Goal: Information Seeking & Learning: Learn about a topic

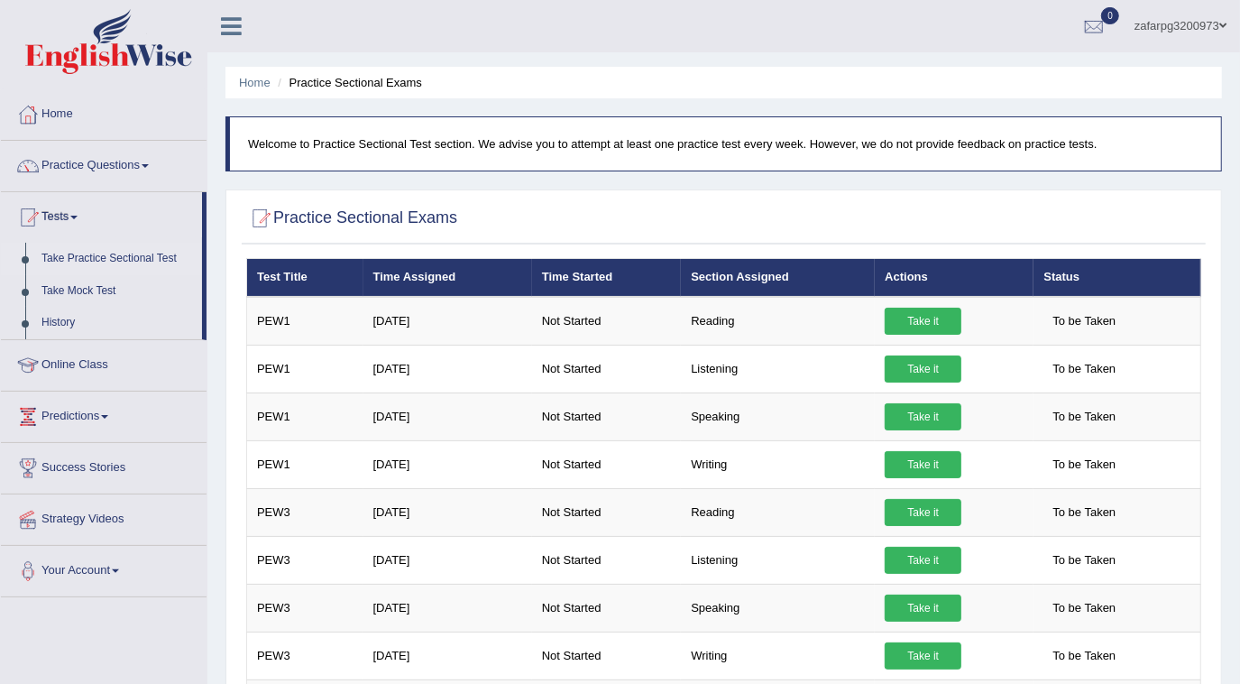
click at [74, 363] on link "Online Class" at bounding box center [104, 362] width 206 height 45
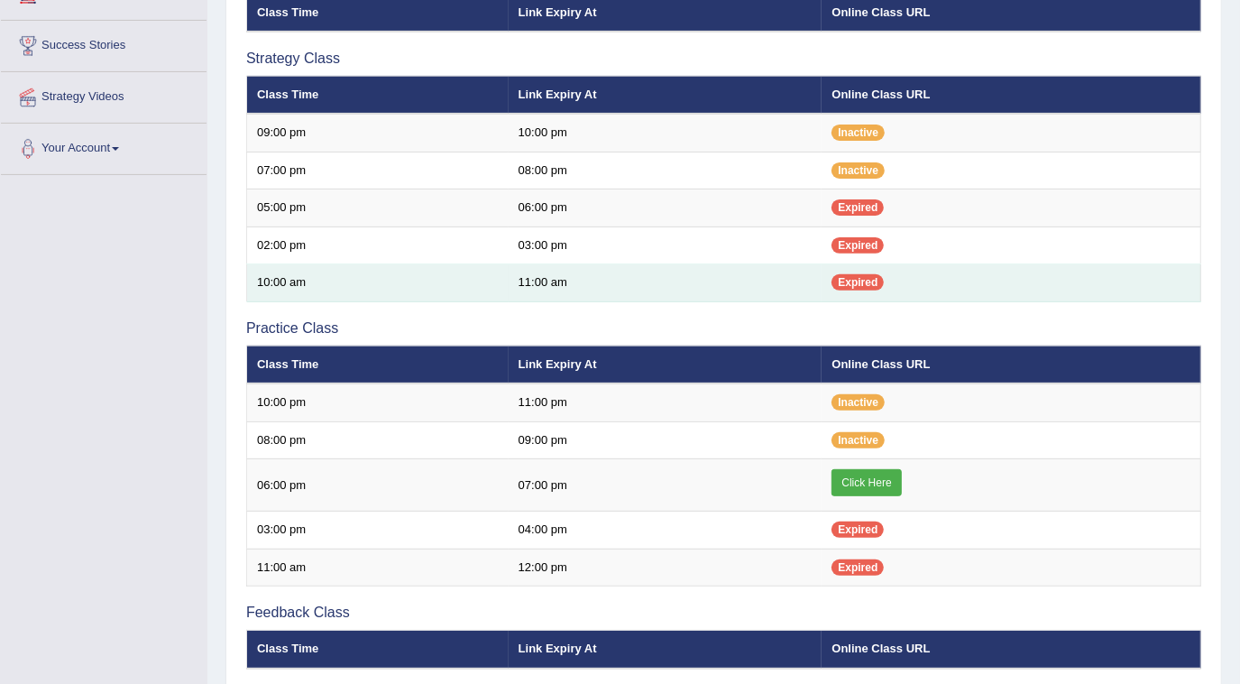
scroll to position [327, 0]
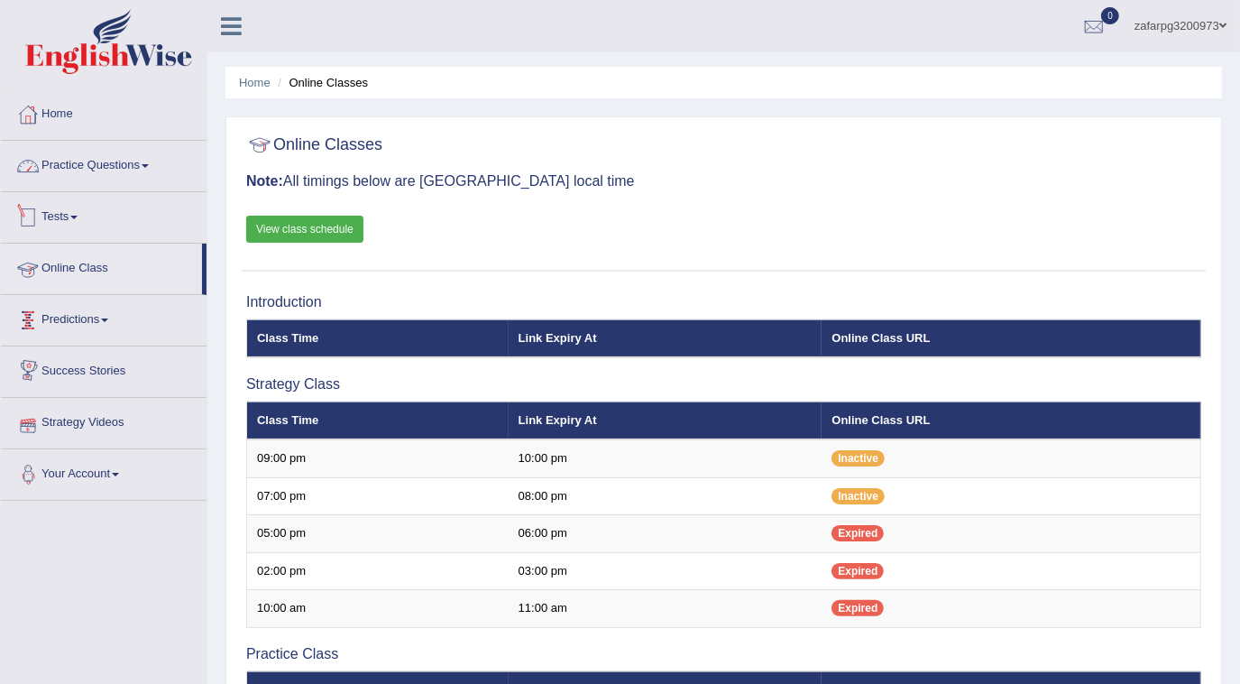
click at [127, 160] on link "Practice Questions" at bounding box center [104, 163] width 206 height 45
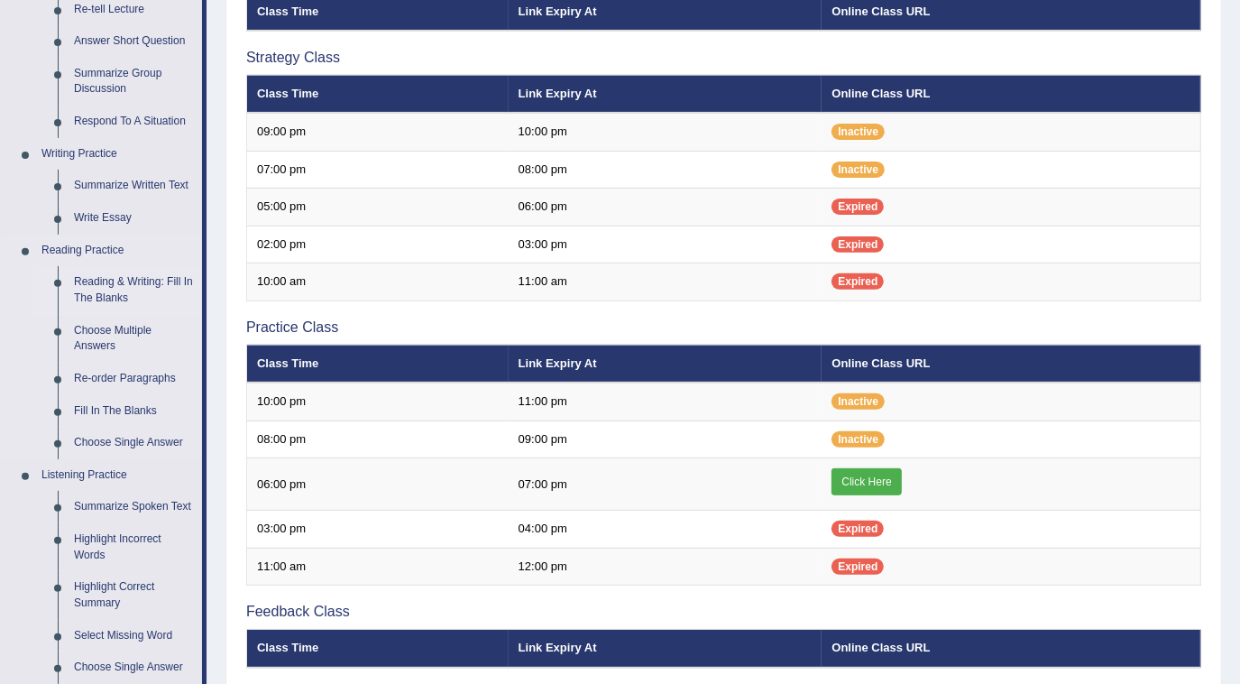
scroll to position [327, 0]
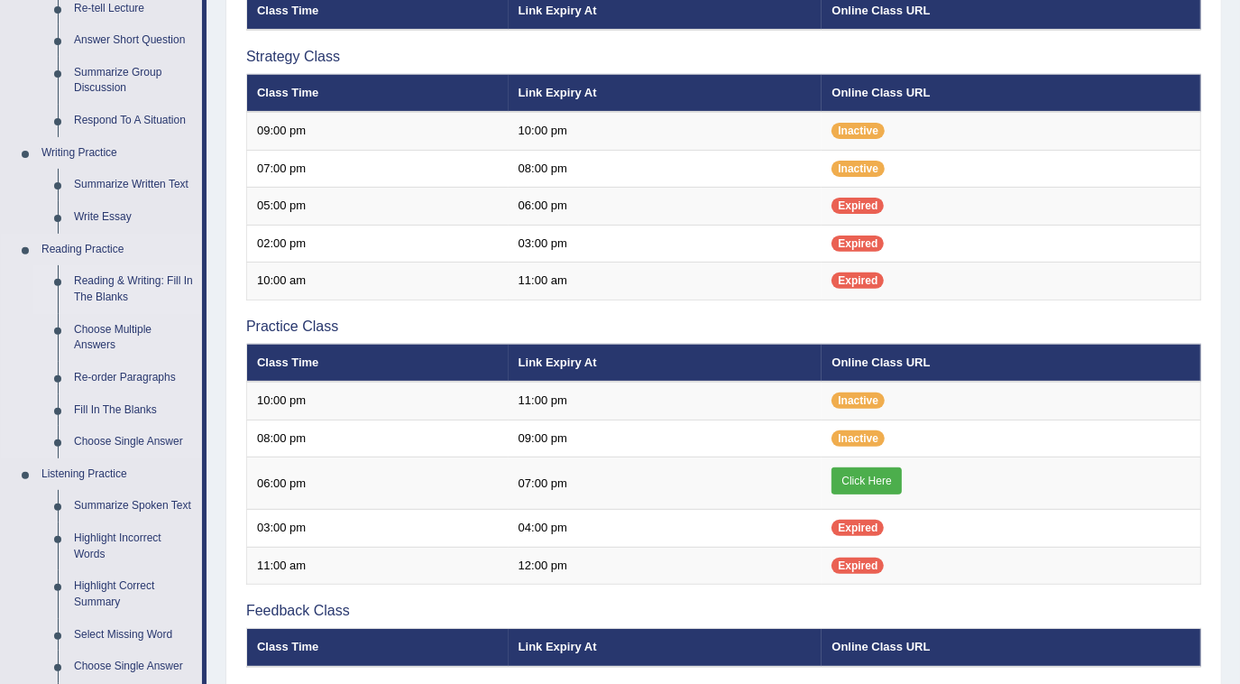
click at [111, 289] on link "Reading & Writing: Fill In The Blanks" at bounding box center [134, 289] width 136 height 48
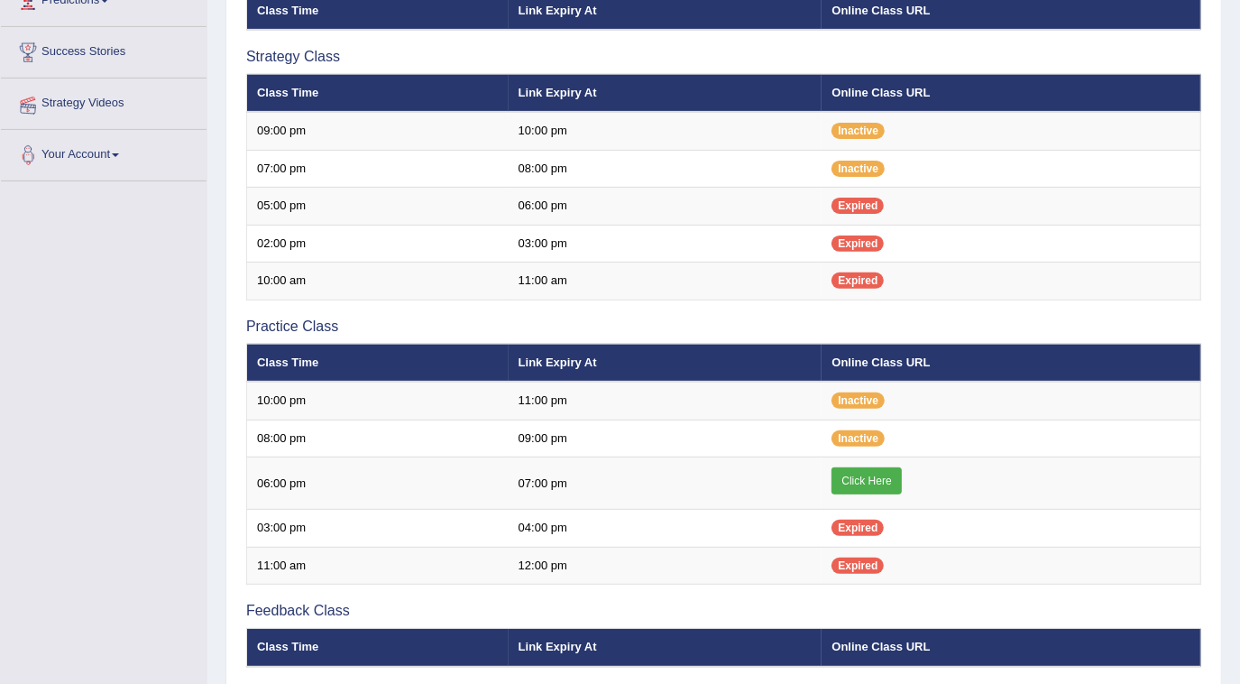
scroll to position [409, 0]
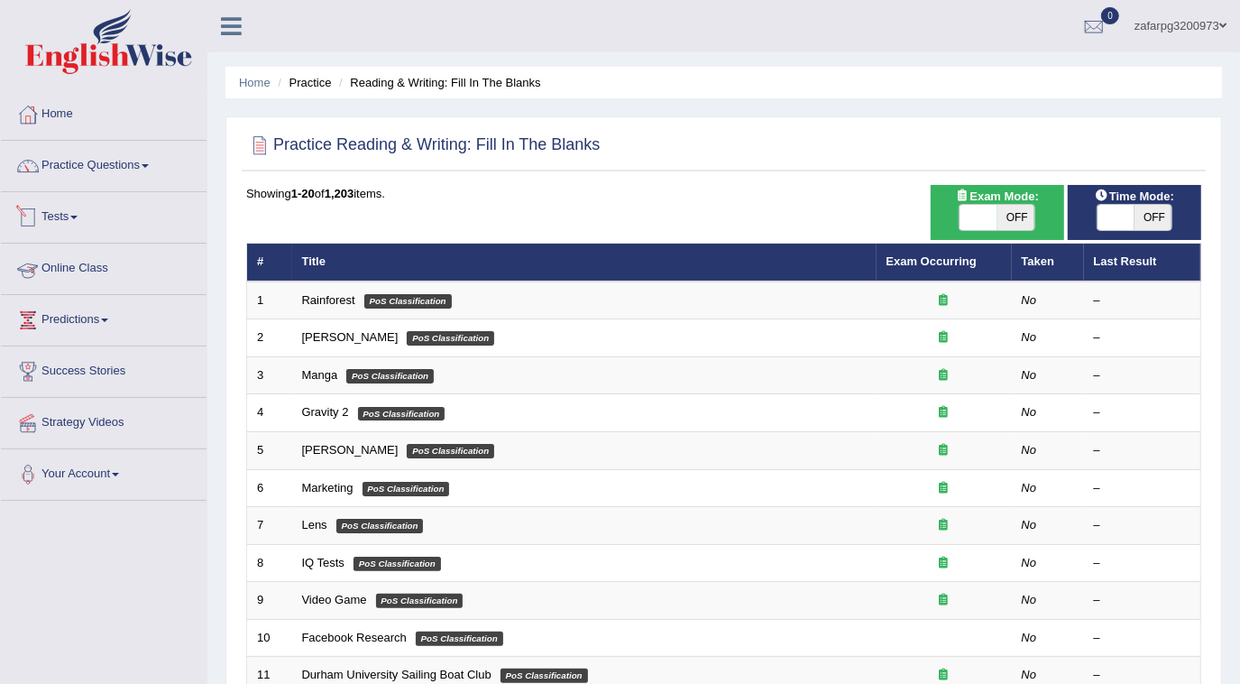
click at [87, 262] on link "Online Class" at bounding box center [104, 266] width 206 height 45
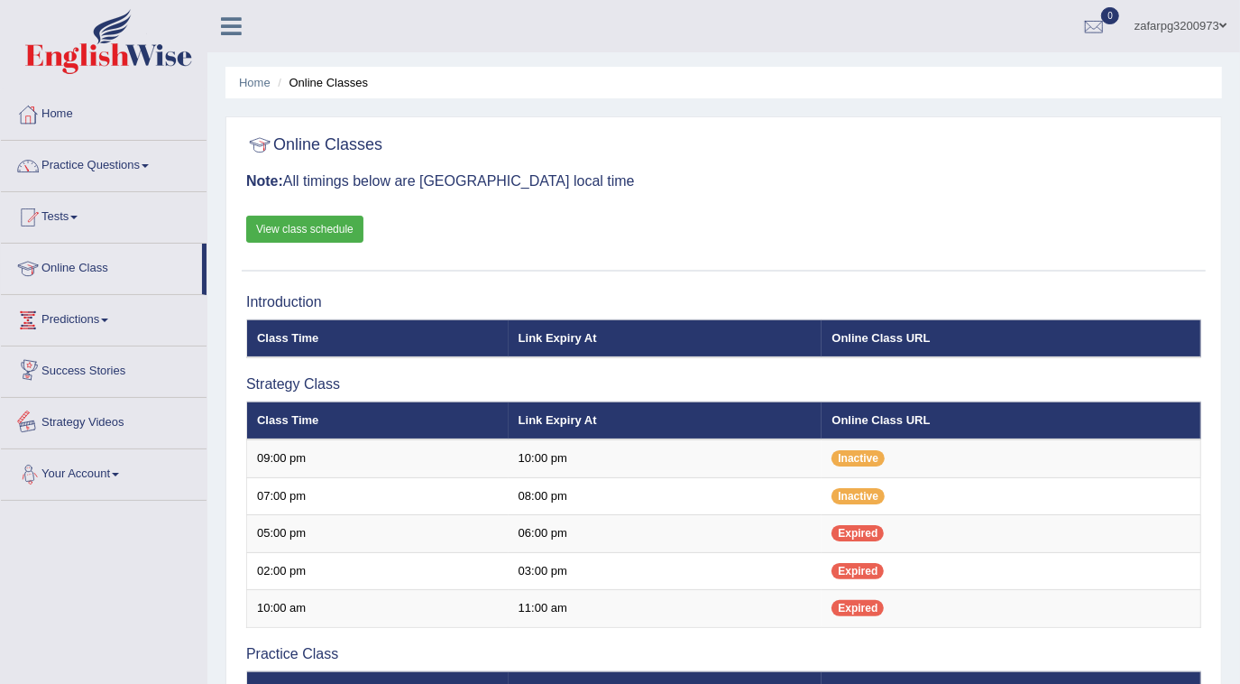
click at [106, 474] on link "Your Account" at bounding box center [104, 471] width 206 height 45
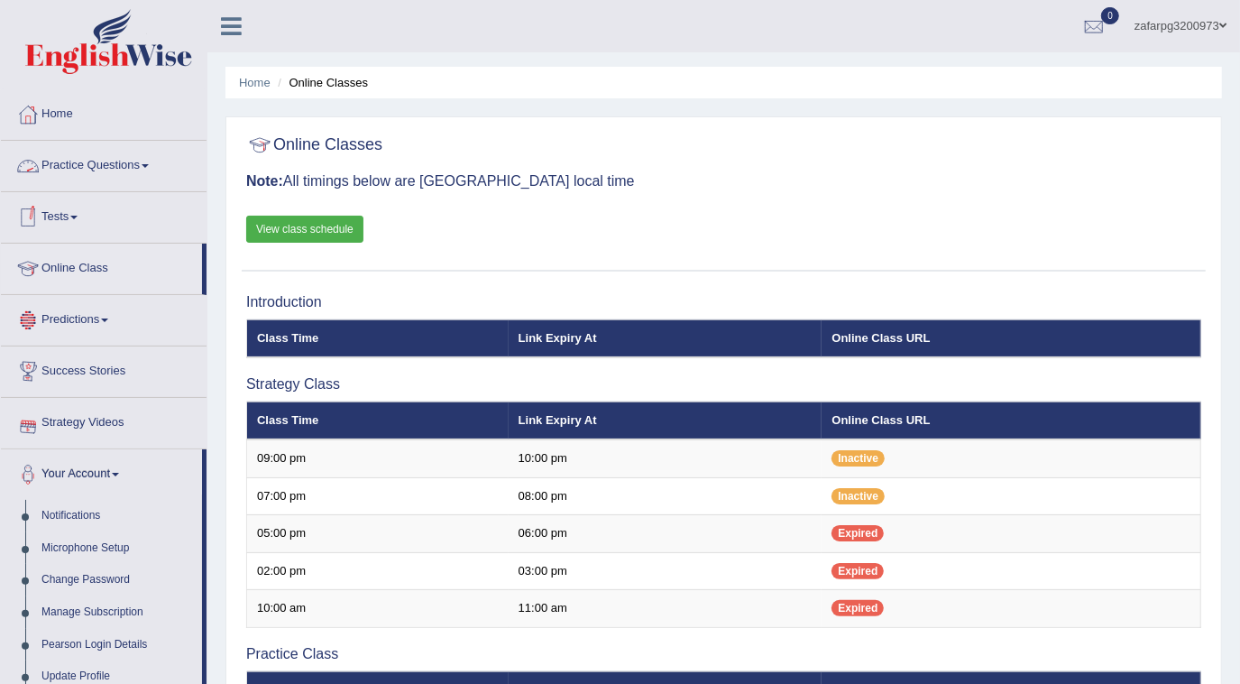
click at [75, 220] on link "Tests" at bounding box center [104, 214] width 206 height 45
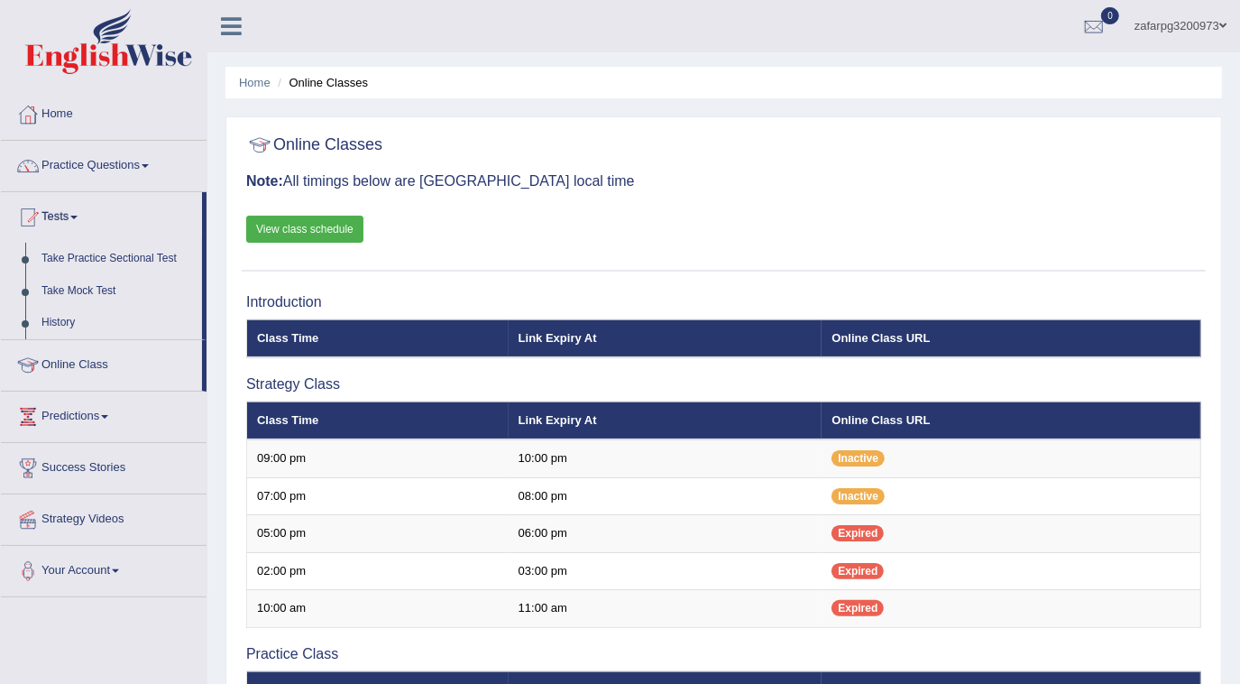
click at [78, 218] on link "Tests" at bounding box center [101, 214] width 201 height 45
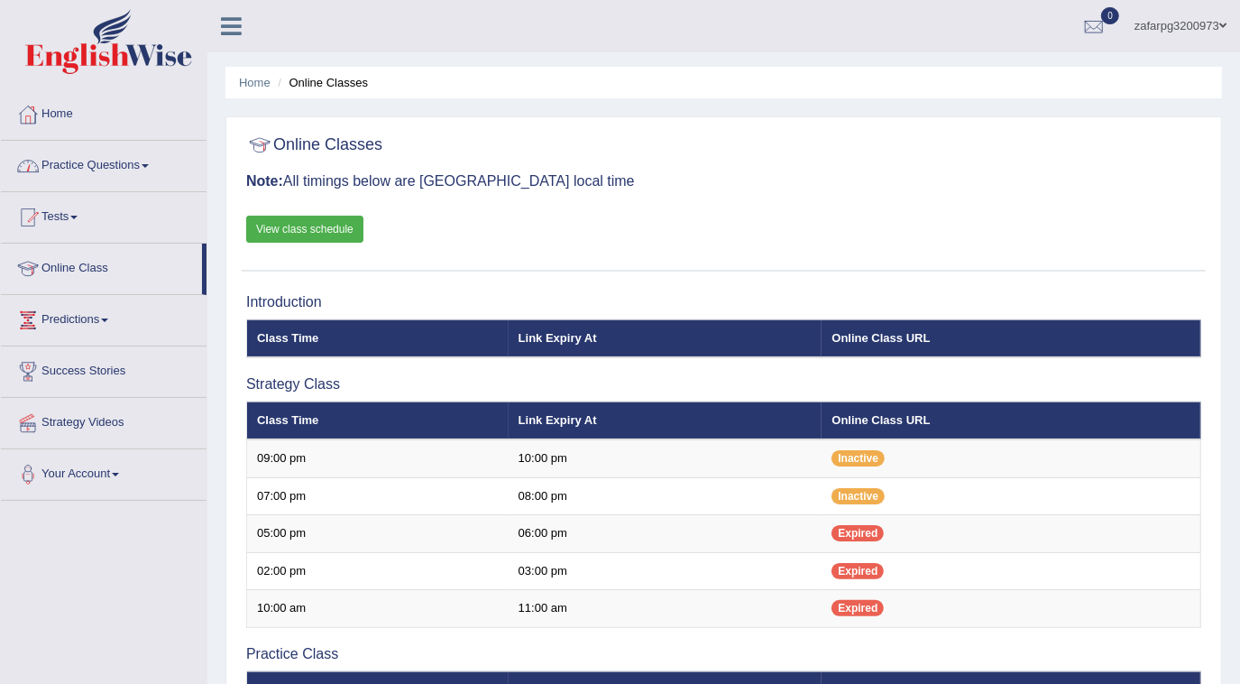
click at [91, 167] on link "Practice Questions" at bounding box center [104, 163] width 206 height 45
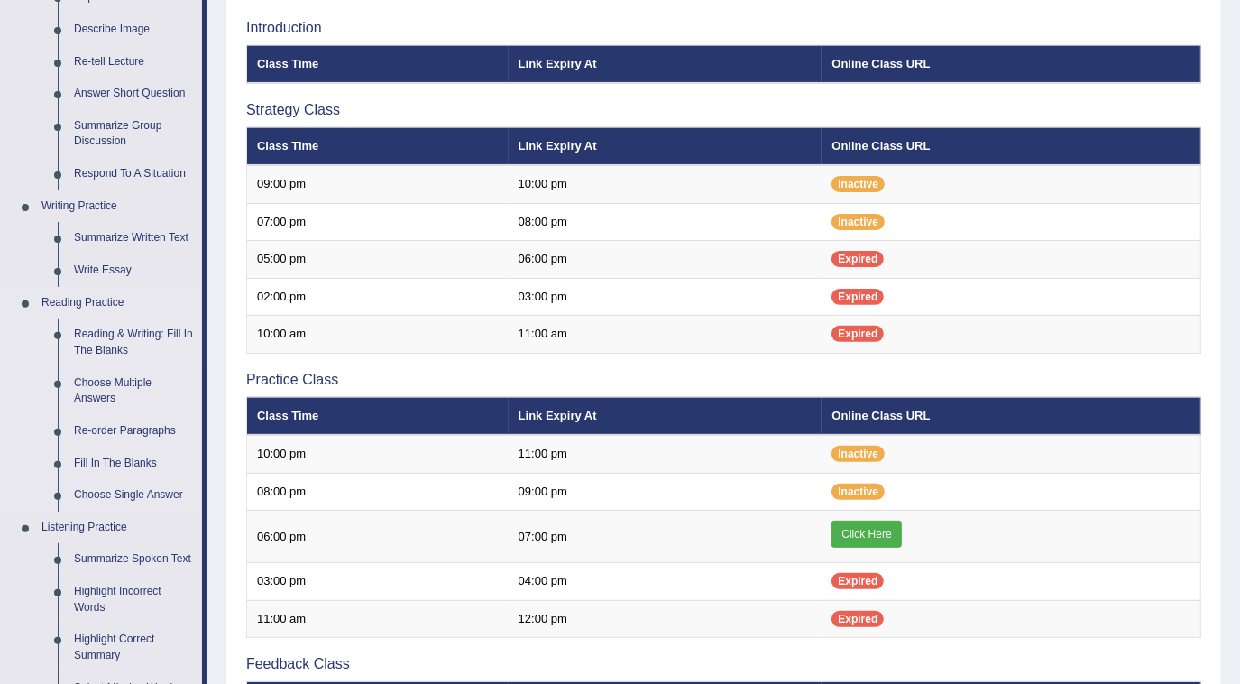
scroll to position [245, 0]
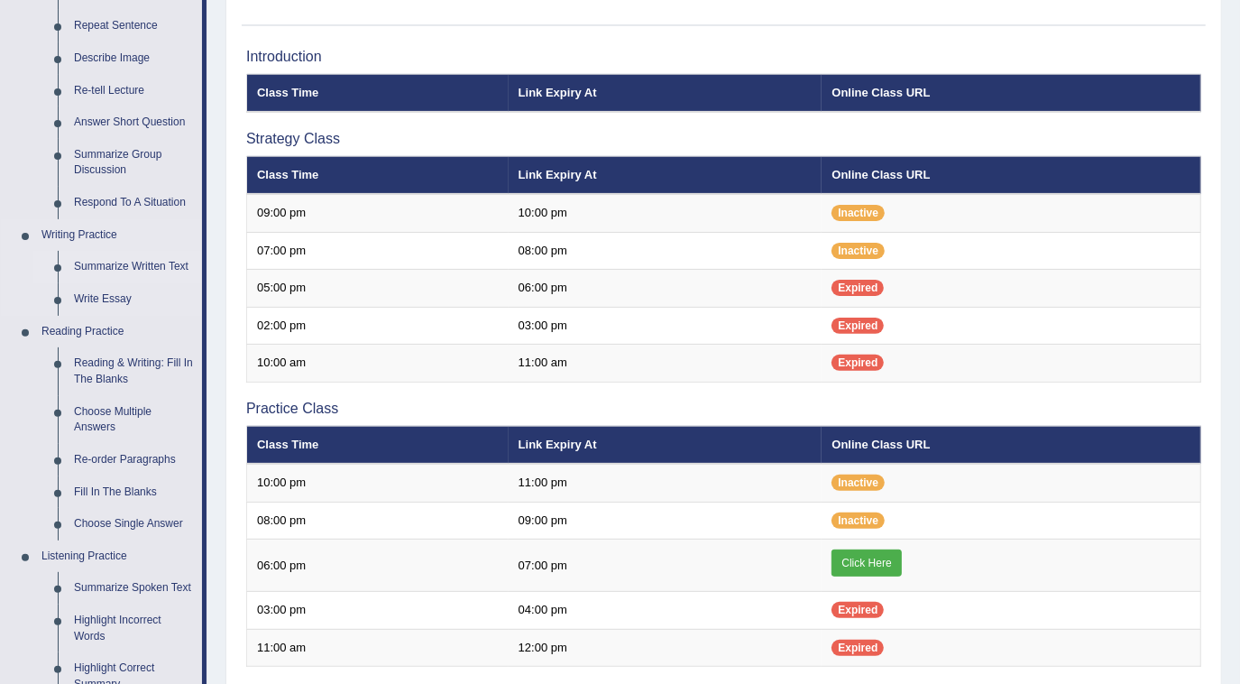
click at [125, 266] on link "Summarize Written Text" at bounding box center [134, 267] width 136 height 32
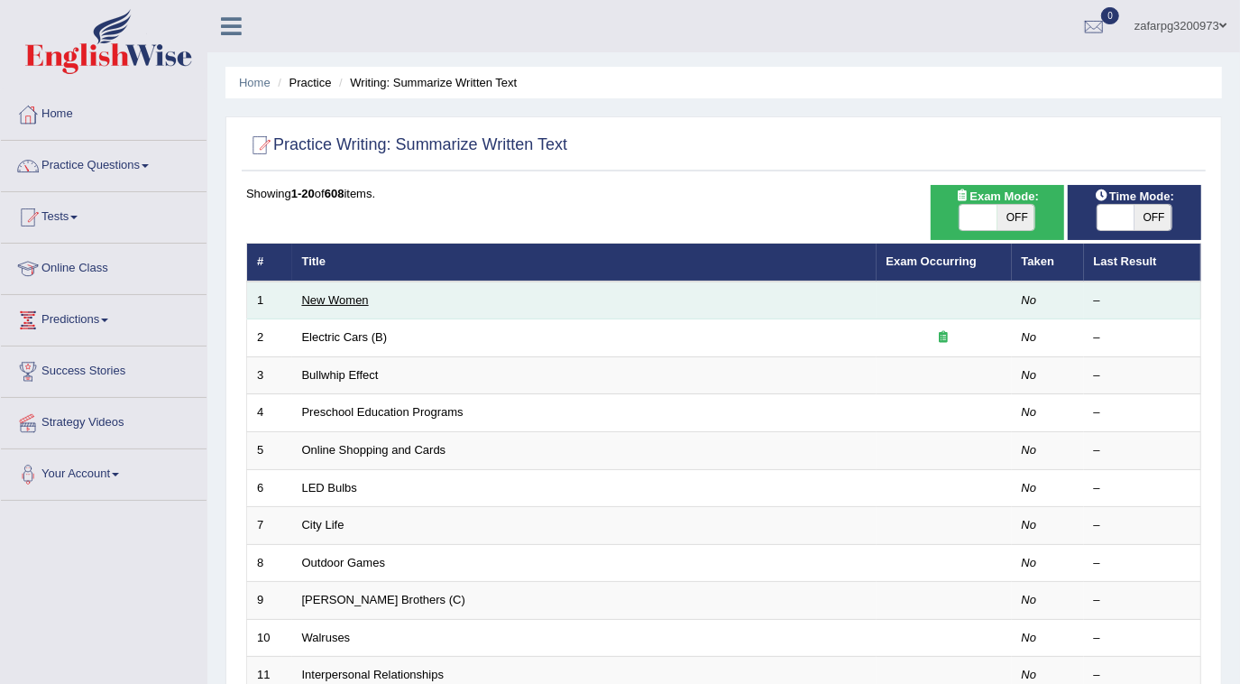
click at [346, 296] on link "New Women" at bounding box center [335, 300] width 67 height 14
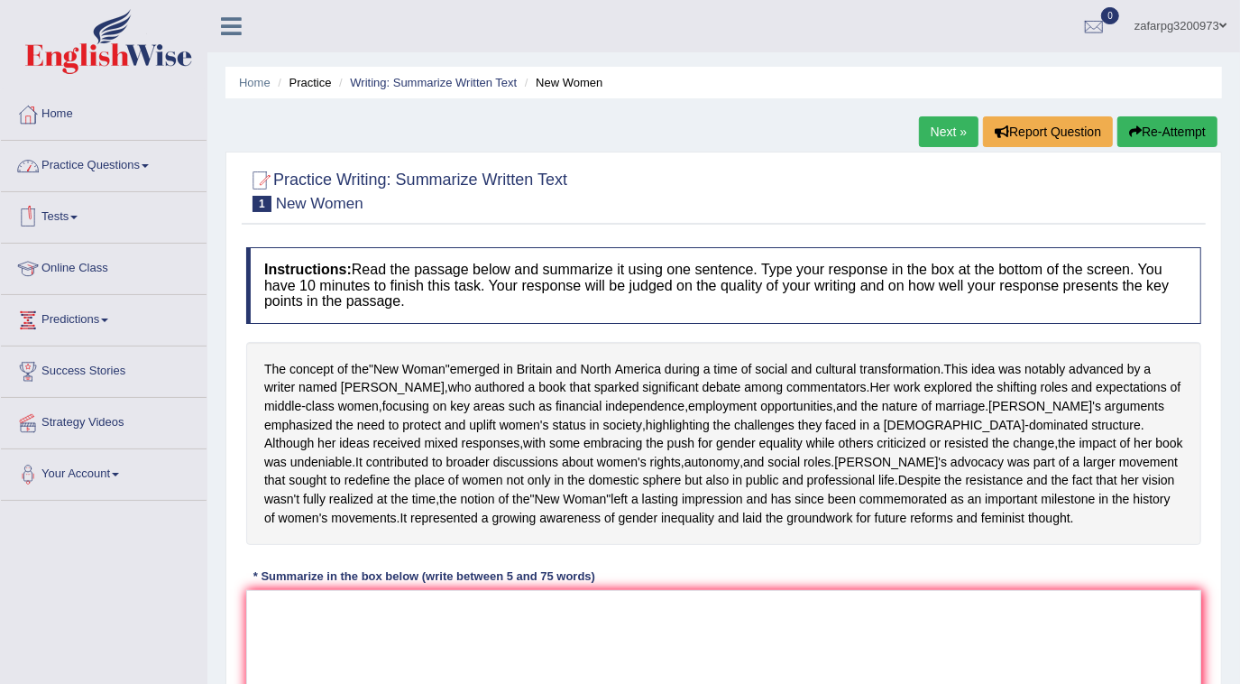
click at [93, 177] on link "Practice Questions" at bounding box center [104, 163] width 206 height 45
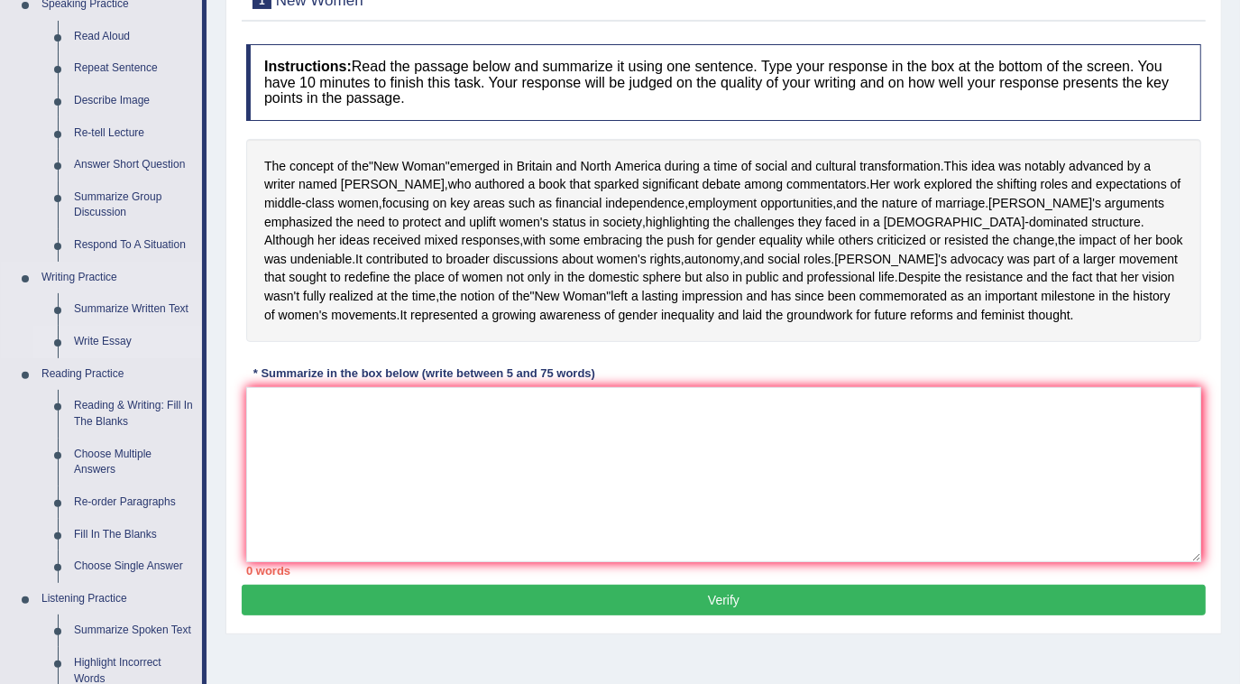
scroll to position [163, 0]
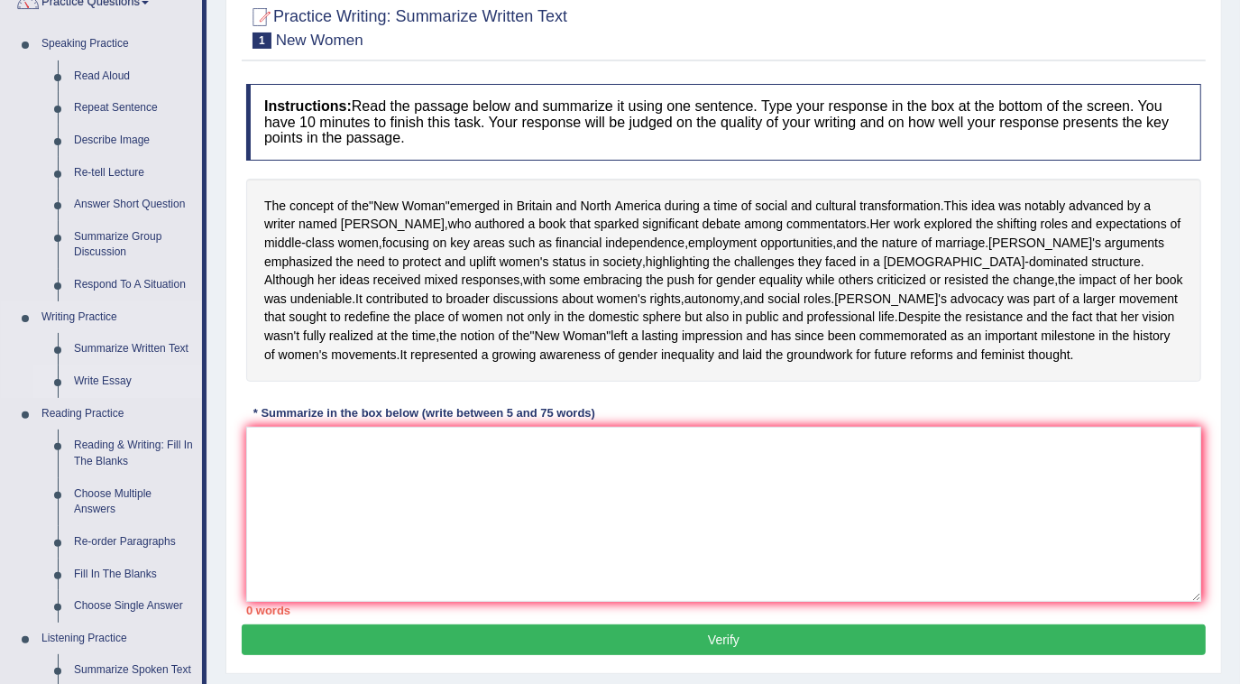
click at [99, 376] on link "Write Essay" at bounding box center [134, 381] width 136 height 32
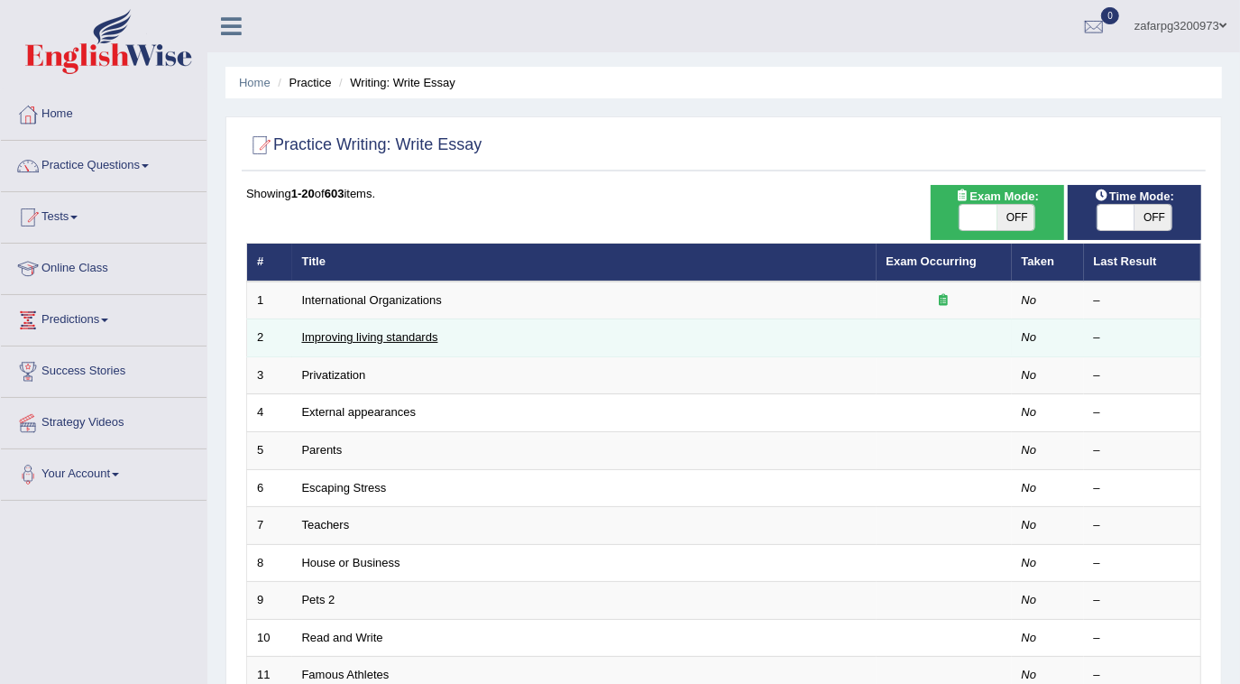
click at [373, 340] on link "Improving living standards" at bounding box center [370, 337] width 136 height 14
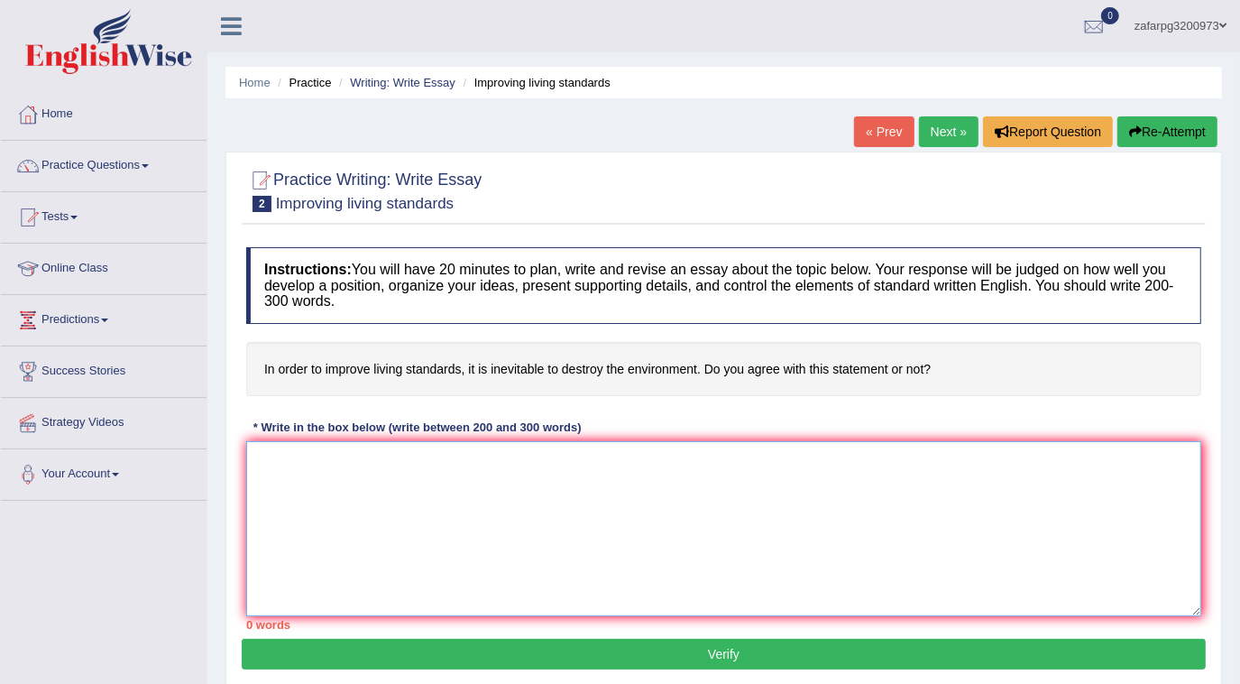
click at [462, 520] on textarea at bounding box center [723, 528] width 955 height 175
click at [91, 320] on link "Predictions" at bounding box center [104, 317] width 206 height 45
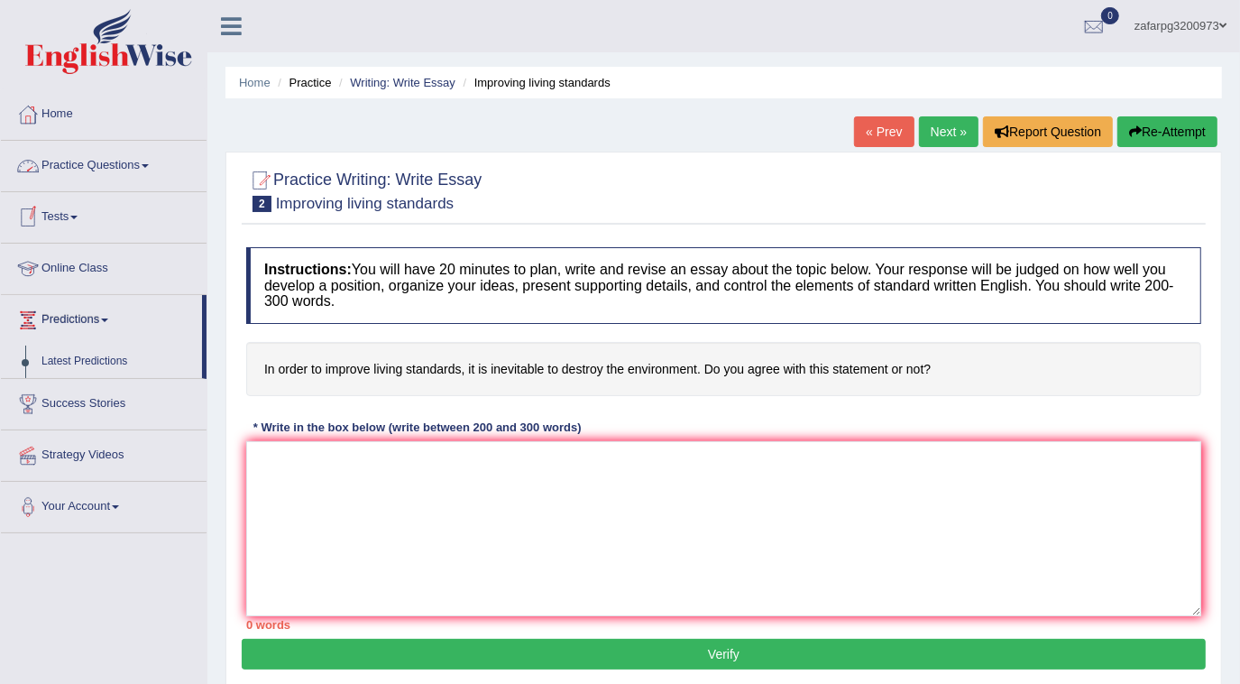
click at [84, 155] on link "Practice Questions" at bounding box center [104, 163] width 206 height 45
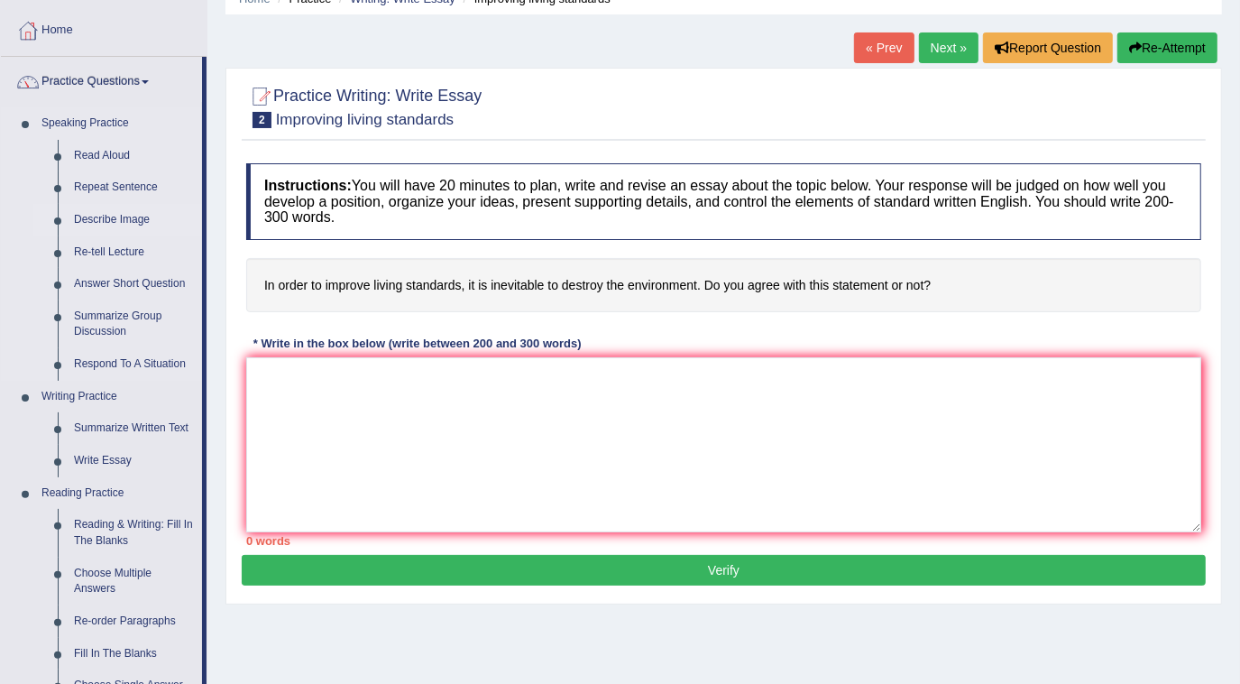
scroll to position [163, 0]
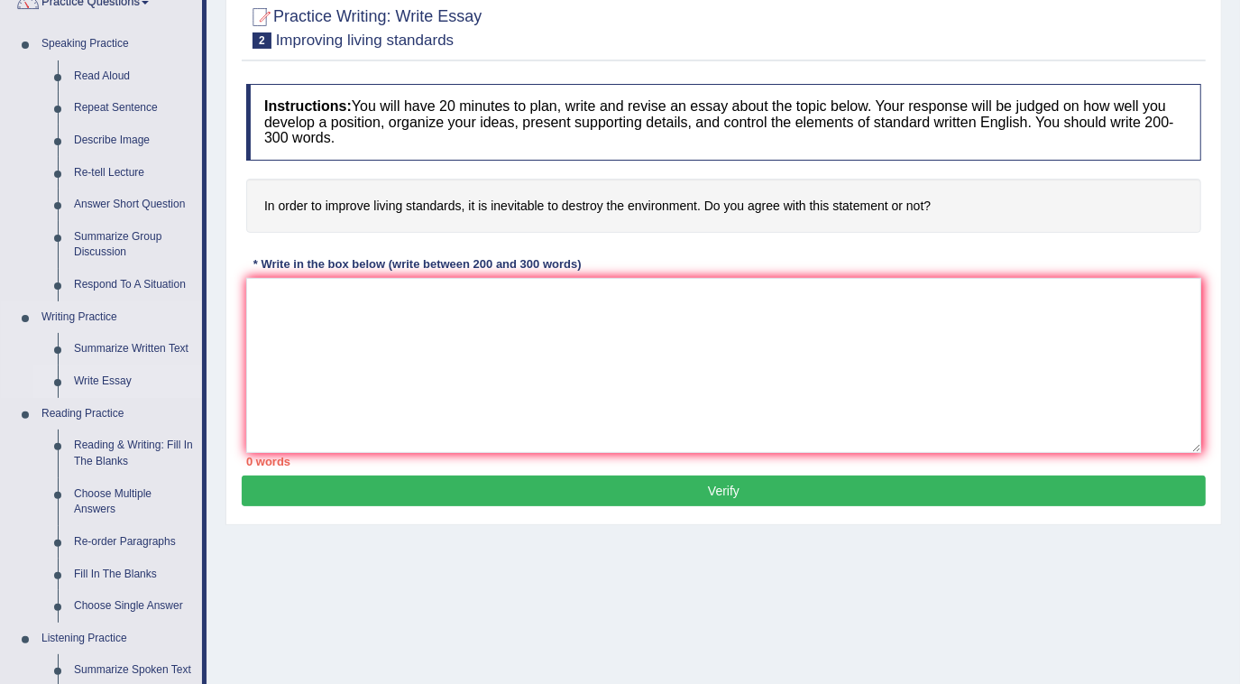
click at [96, 379] on link "Write Essay" at bounding box center [134, 381] width 136 height 32
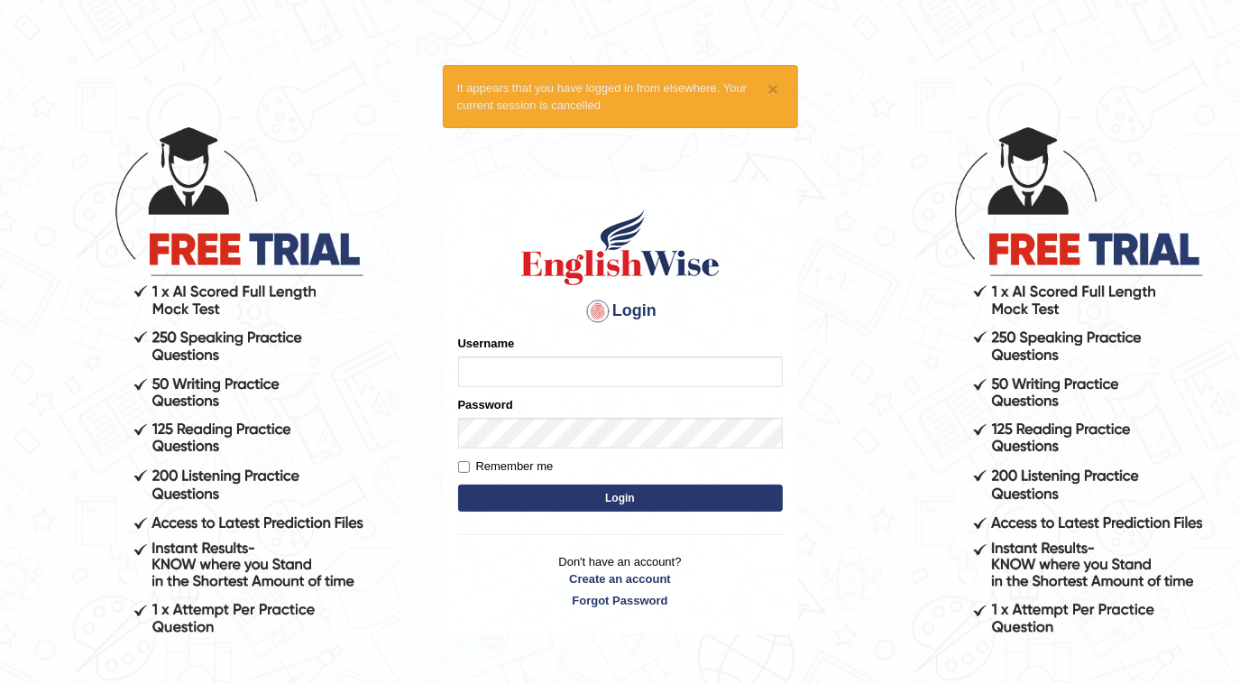
type input "zafarpg3200973"
click at [560, 499] on button "Login" at bounding box center [620, 497] width 325 height 27
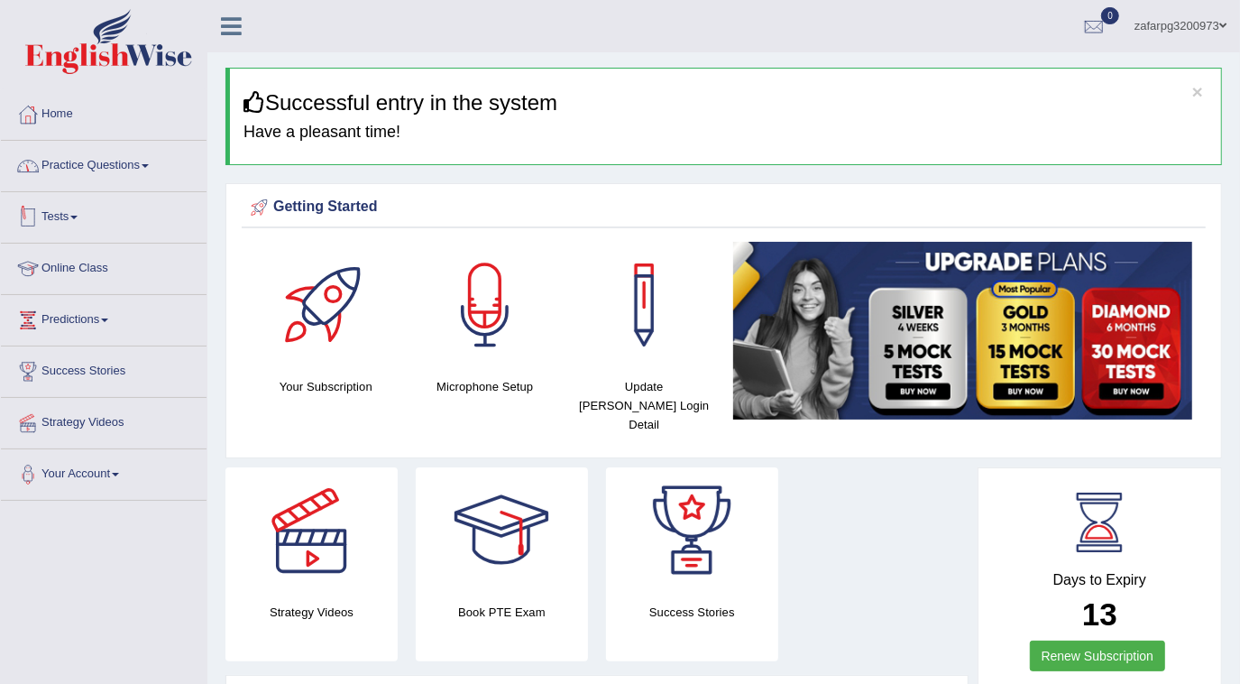
click at [127, 158] on link "Practice Questions" at bounding box center [104, 163] width 206 height 45
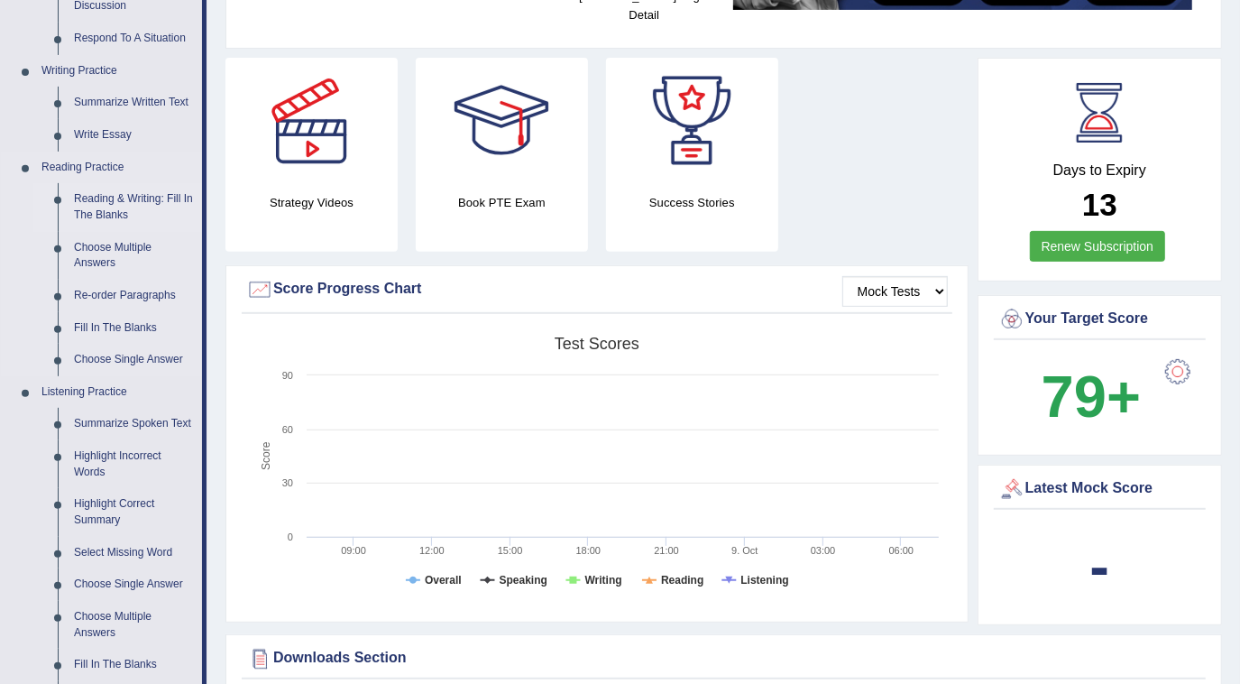
scroll to position [327, 0]
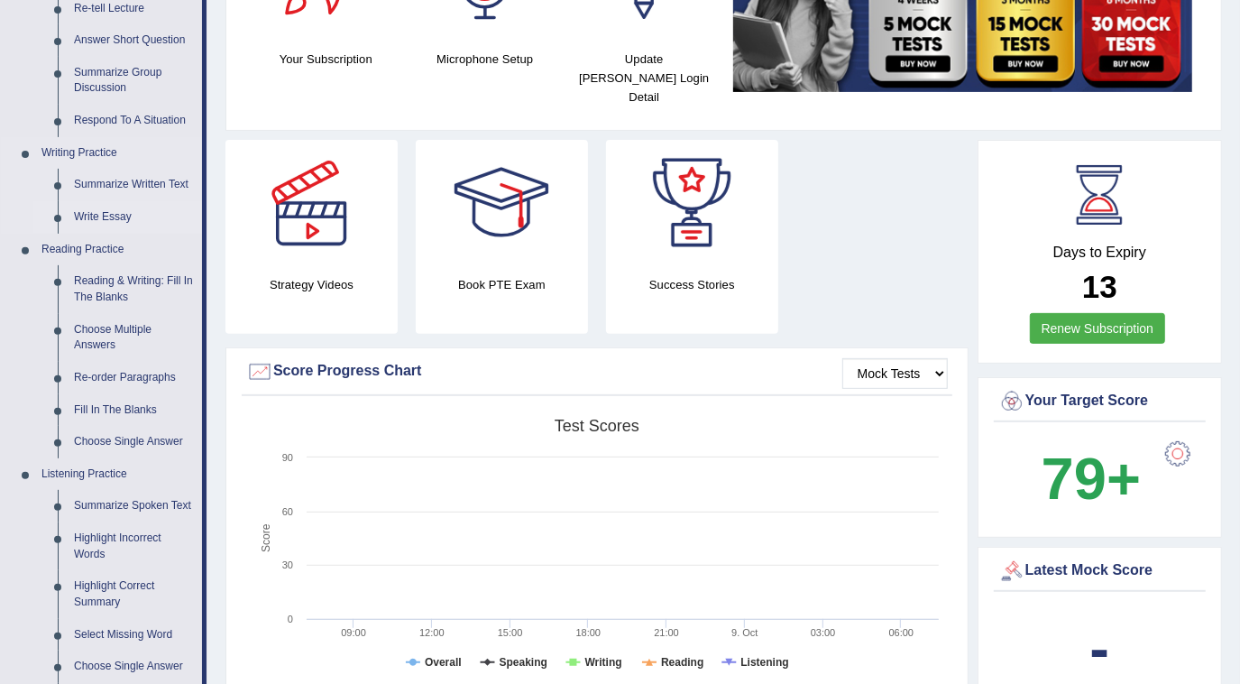
click at [104, 214] on link "Write Essay" at bounding box center [134, 217] width 136 height 32
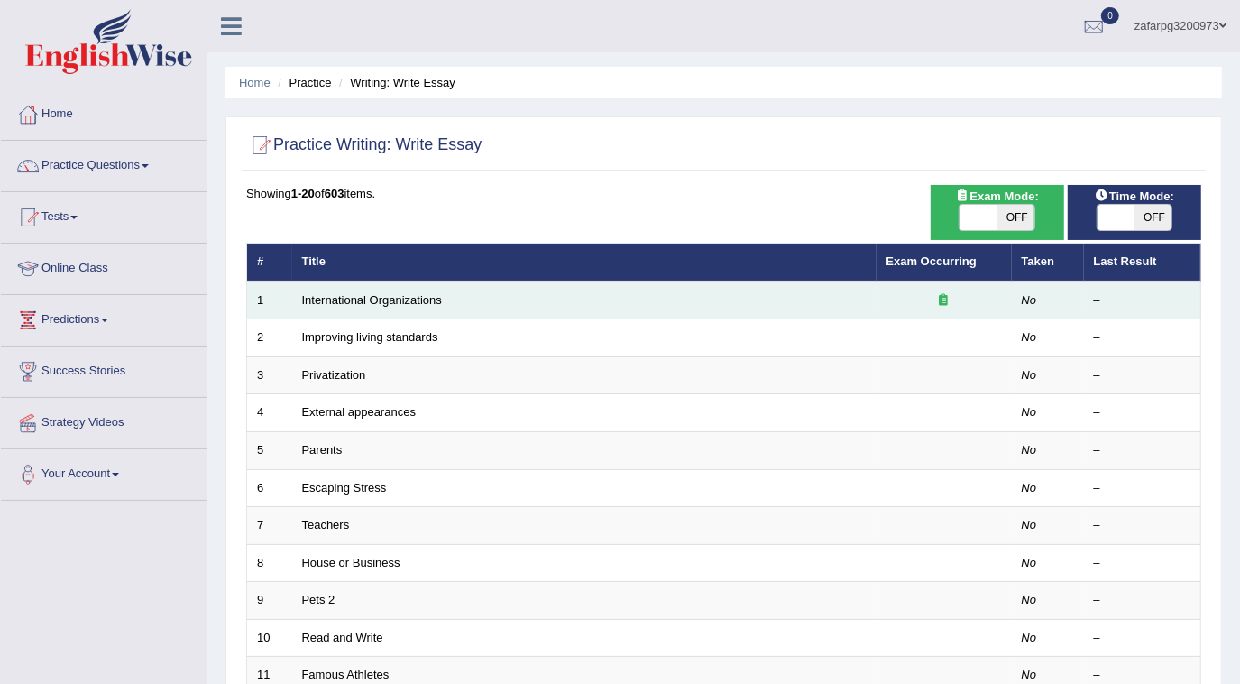
click at [389, 306] on td "International Organizations" at bounding box center [584, 300] width 584 height 38
click at [373, 298] on link "International Organizations" at bounding box center [372, 300] width 140 height 14
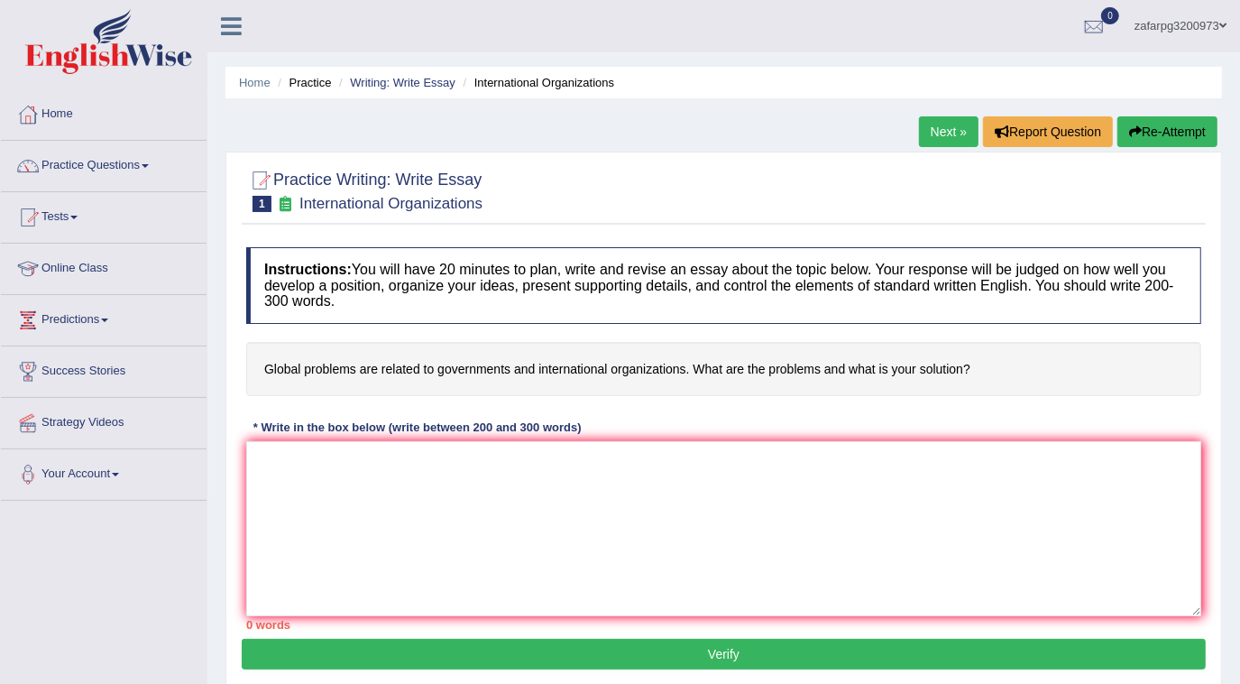
click at [294, 200] on h2 "Practice Writing: Write Essay 1 International Organizations" at bounding box center [364, 189] width 236 height 45
click at [279, 205] on icon at bounding box center [285, 203] width 19 height 15
click at [247, 207] on h2 "Practice Writing: Write Essay 1 International Organizations" at bounding box center [364, 189] width 236 height 45
click at [249, 207] on h2 "Practice Writing: Write Essay 1 International Organizations" at bounding box center [364, 189] width 236 height 45
click at [256, 206] on span "1" at bounding box center [262, 204] width 19 height 16
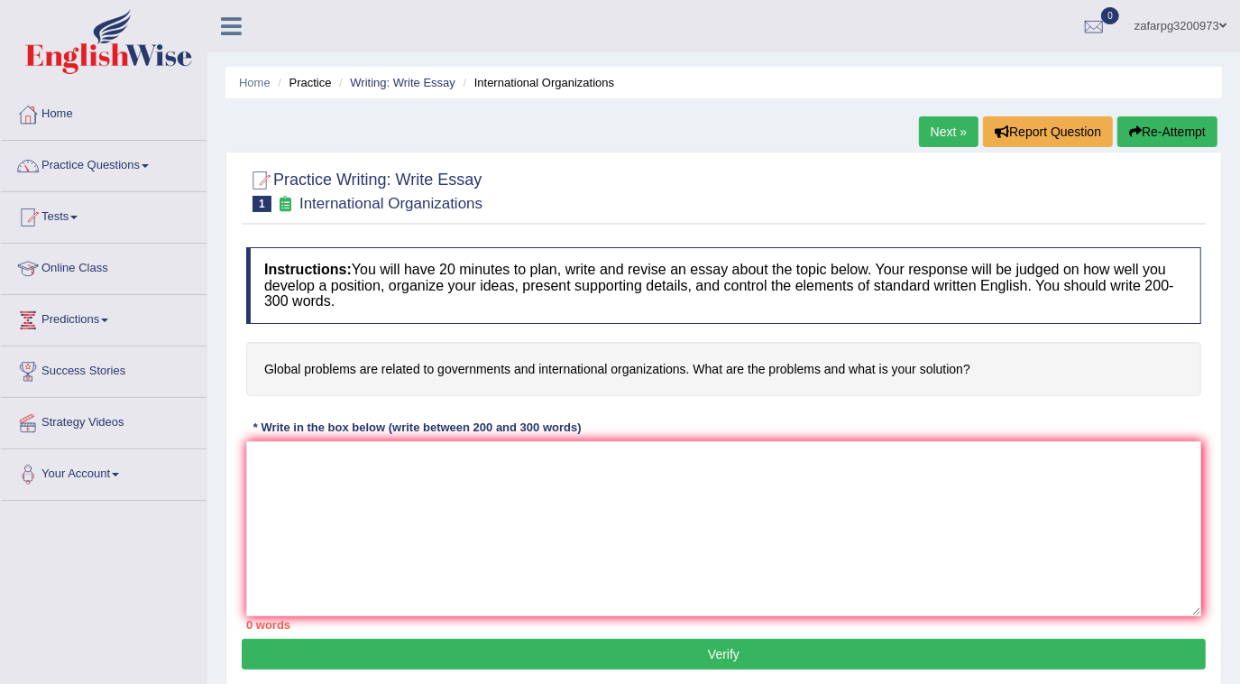
click at [269, 186] on div at bounding box center [259, 180] width 27 height 27
drag, startPoint x: 315, startPoint y: 170, endPoint x: 322, endPoint y: 181, distance: 13.0
click at [315, 171] on h2 "Practice Writing: Write Essay 1 International Organizations" at bounding box center [364, 189] width 236 height 45
click at [400, 198] on small "International Organizations" at bounding box center [390, 203] width 183 height 17
click at [522, 206] on div at bounding box center [723, 189] width 955 height 55
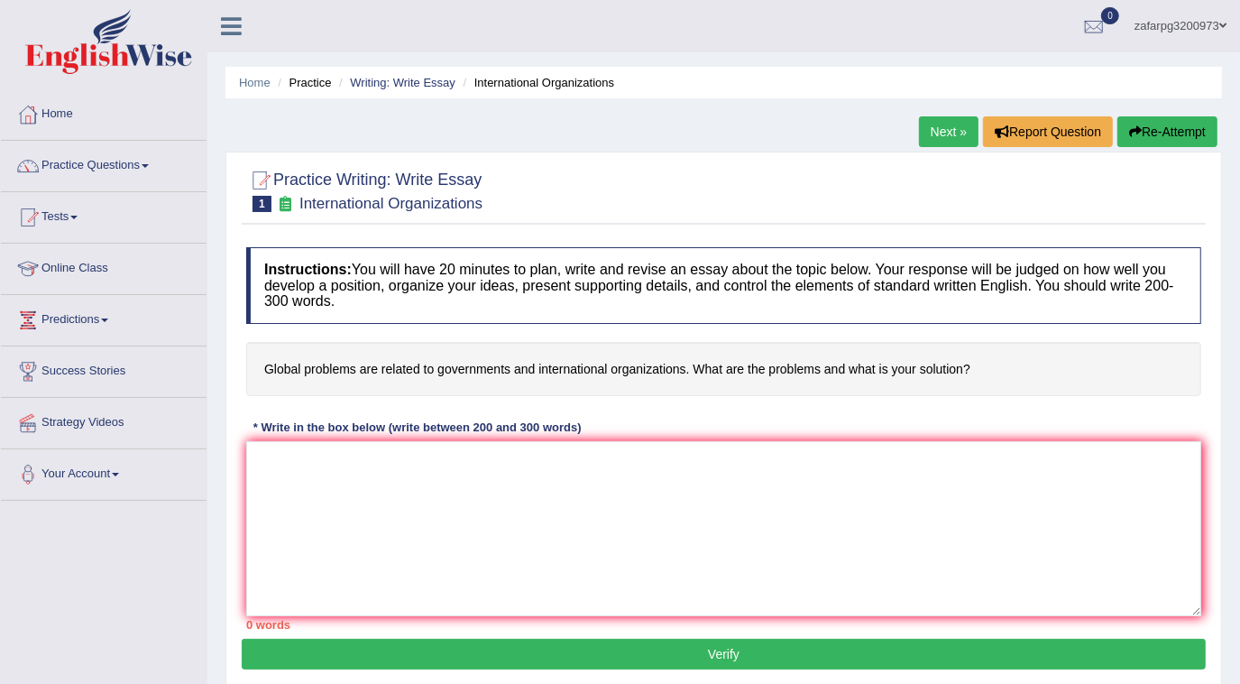
click at [685, 369] on h4 "Global problems are related to governments and international organizations. Wha…" at bounding box center [723, 369] width 955 height 55
click at [85, 171] on link "Practice Questions" at bounding box center [104, 163] width 206 height 45
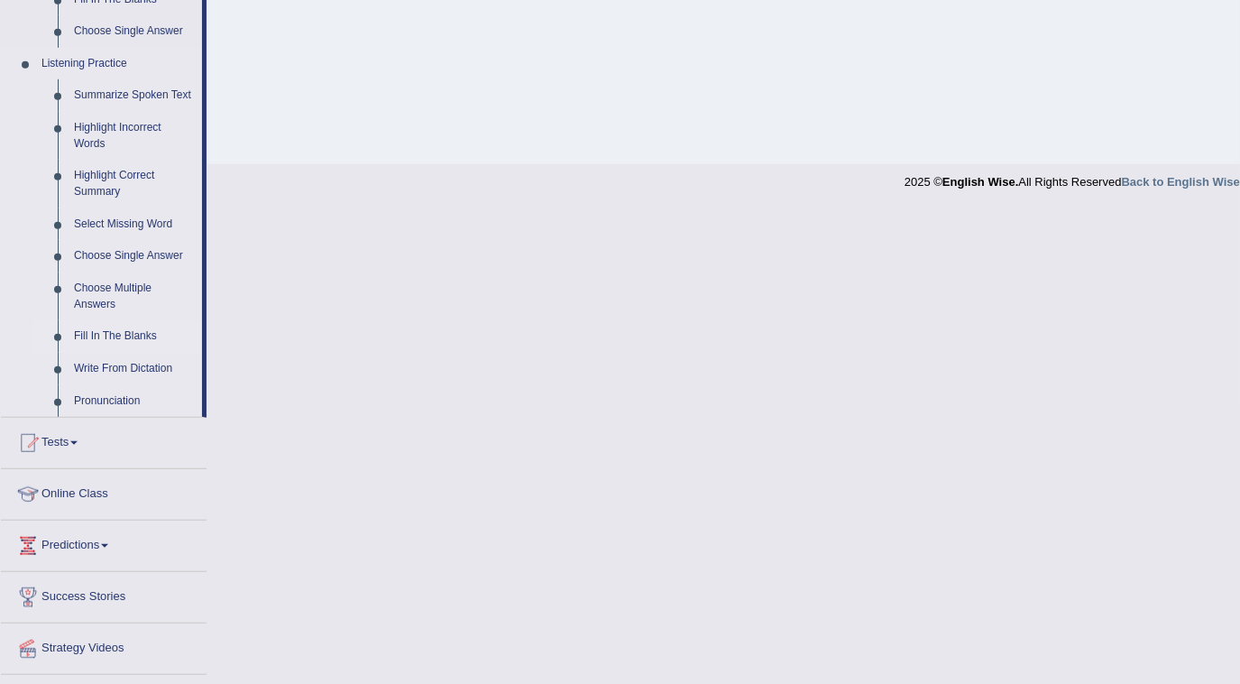
scroll to position [574, 0]
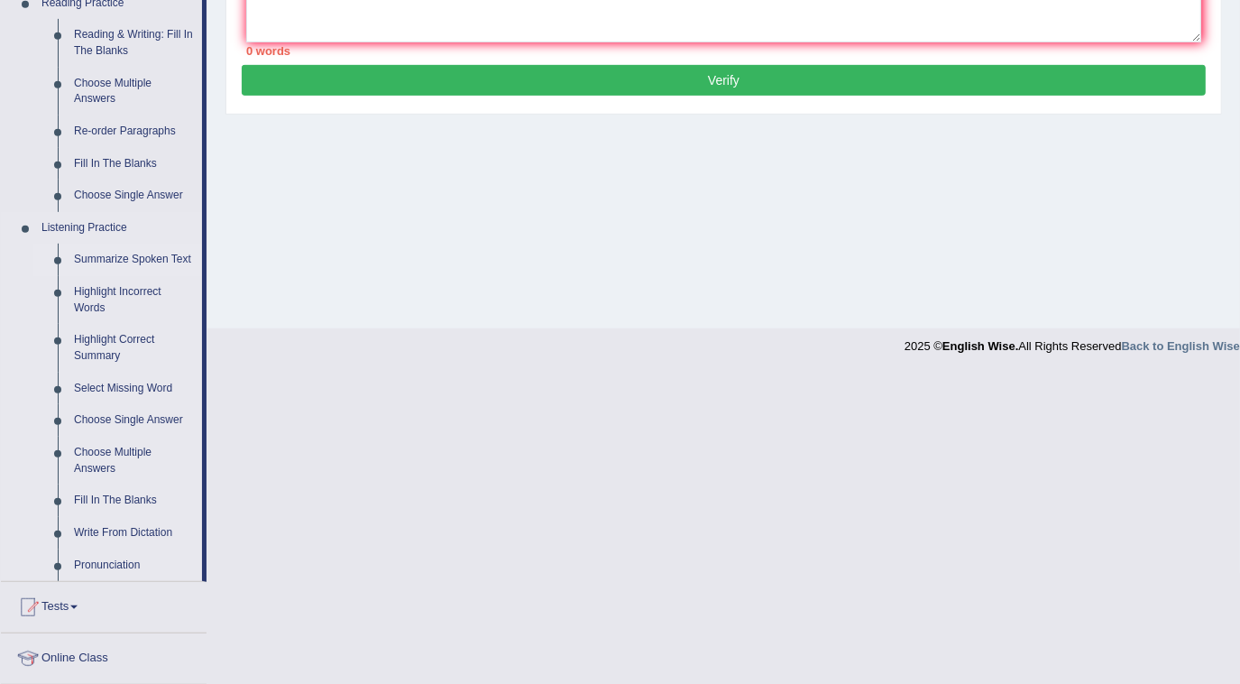
click at [112, 259] on link "Summarize Spoken Text" at bounding box center [134, 260] width 136 height 32
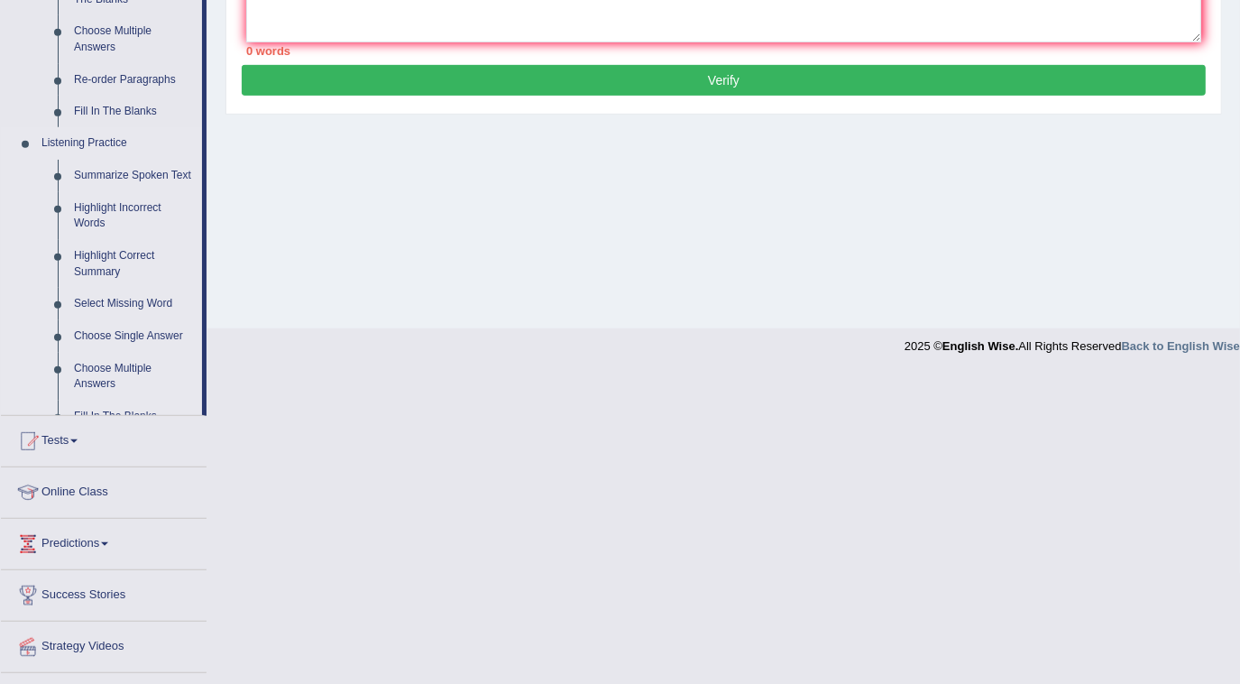
scroll to position [449, 0]
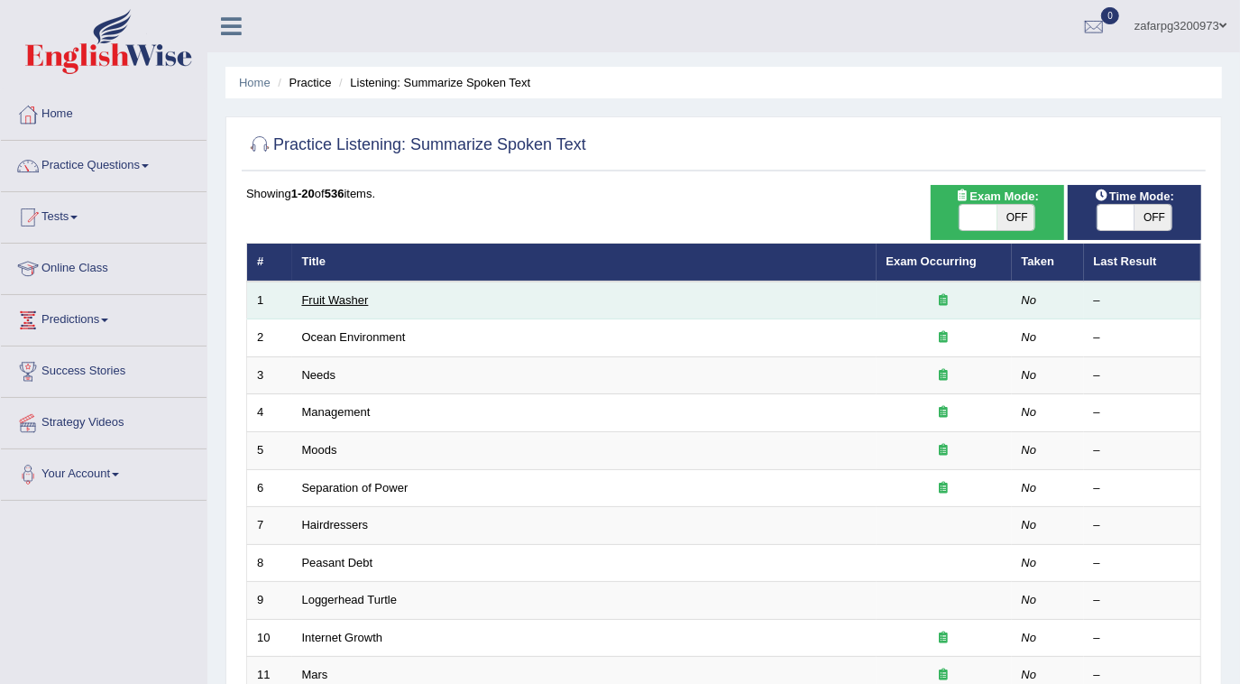
click at [336, 293] on link "Fruit Washer" at bounding box center [335, 300] width 67 height 14
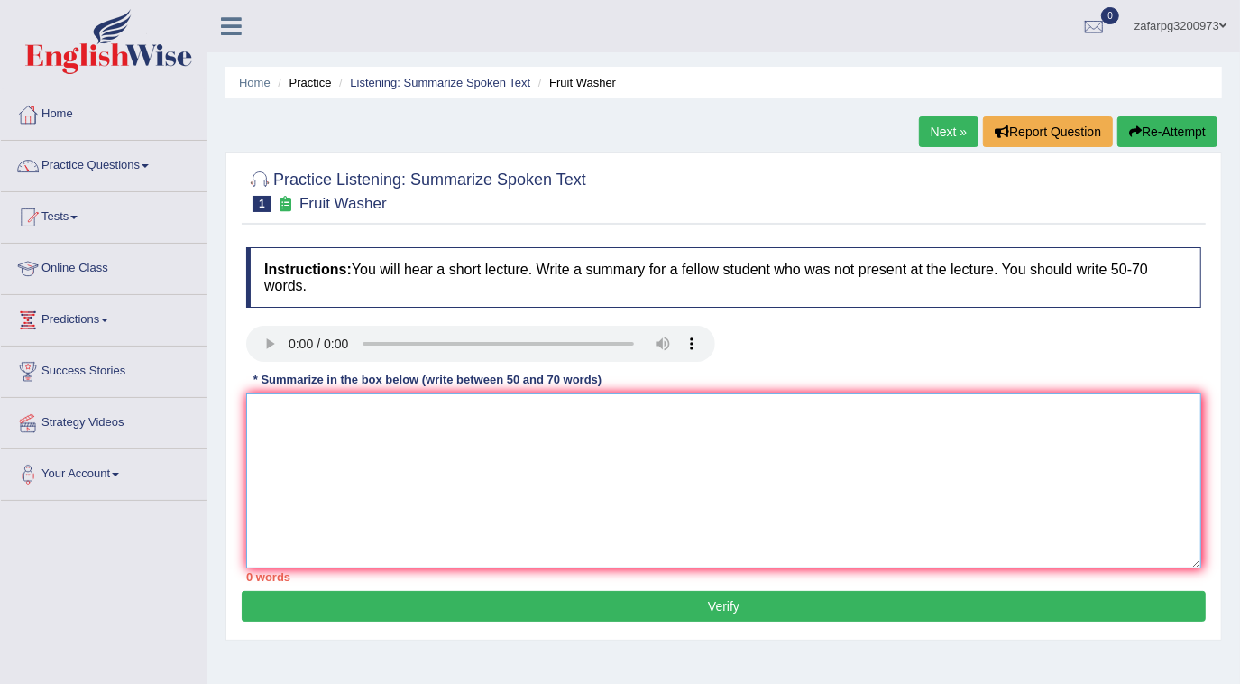
click at [294, 436] on textarea at bounding box center [723, 480] width 955 height 175
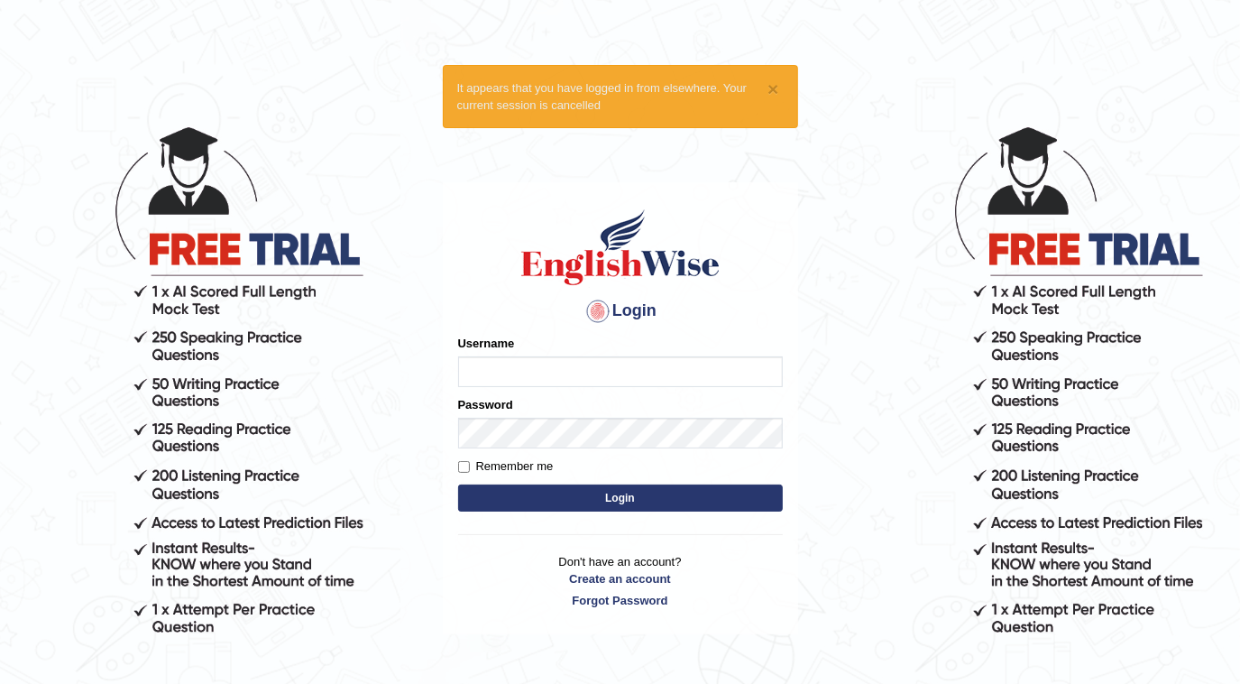
type input "zafarpg3200973"
click at [625, 497] on button "Login" at bounding box center [620, 497] width 325 height 27
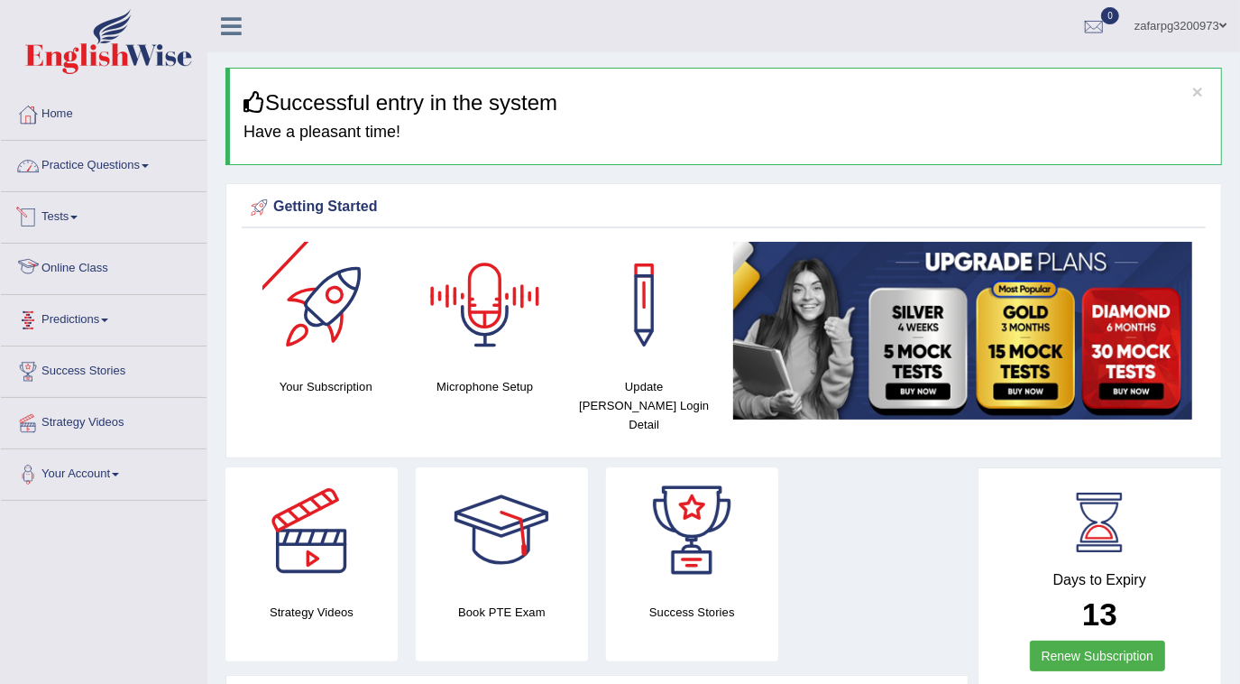
click at [60, 157] on link "Practice Questions" at bounding box center [104, 163] width 206 height 45
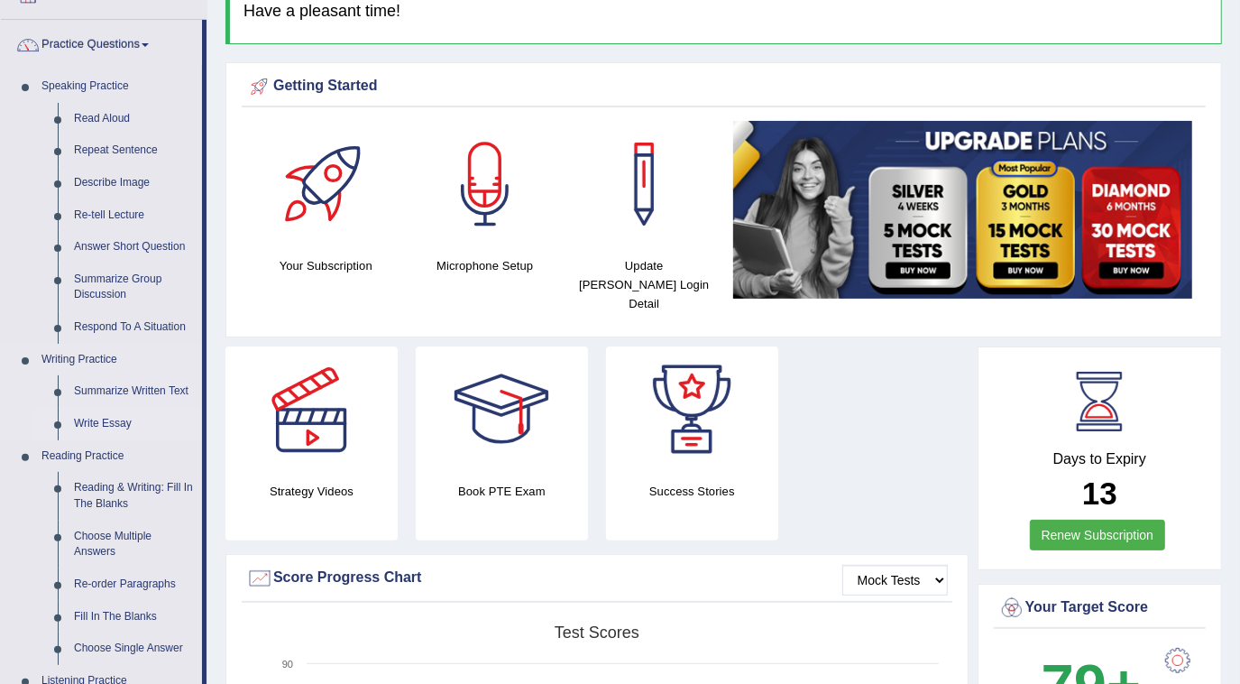
scroll to position [81, 0]
